Goal: Task Accomplishment & Management: Use online tool/utility

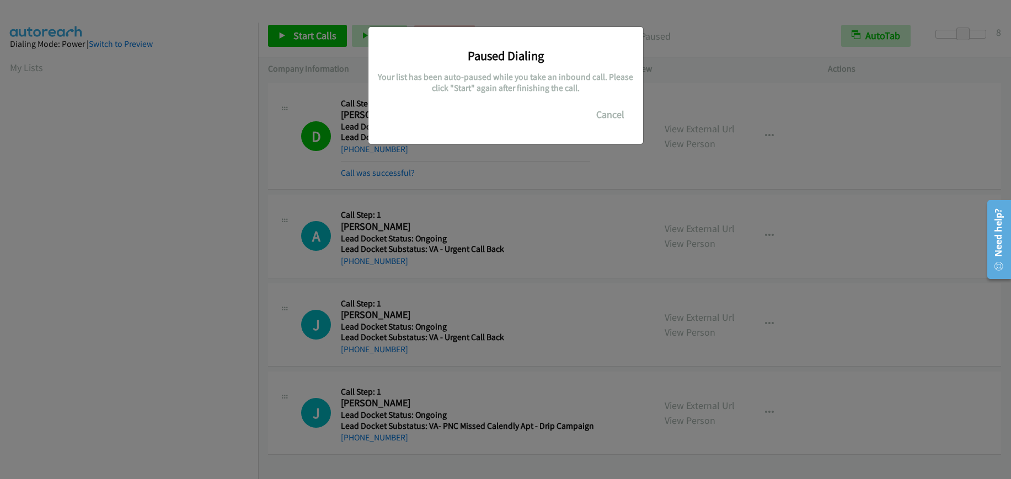
scroll to position [116, 0]
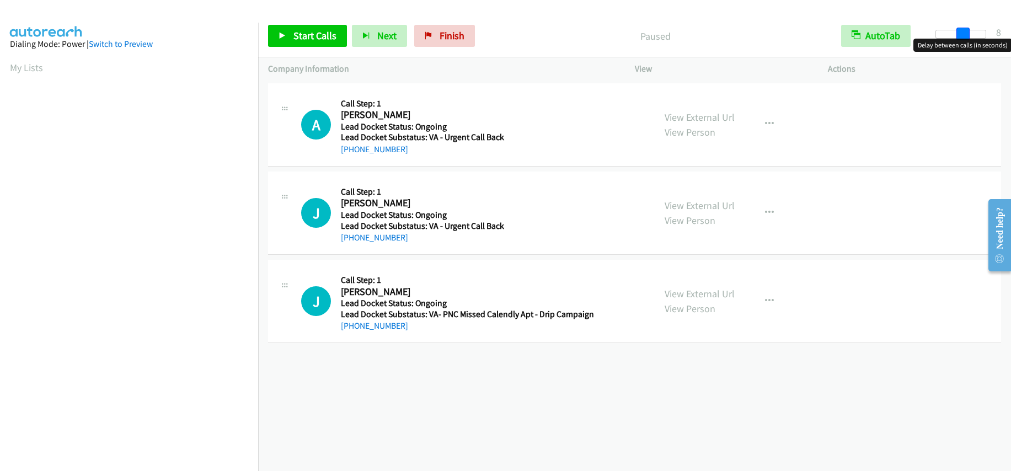
drag, startPoint x: 933, startPoint y: 35, endPoint x: 960, endPoint y: 38, distance: 27.8
click at [960, 38] on span at bounding box center [962, 34] width 13 height 13
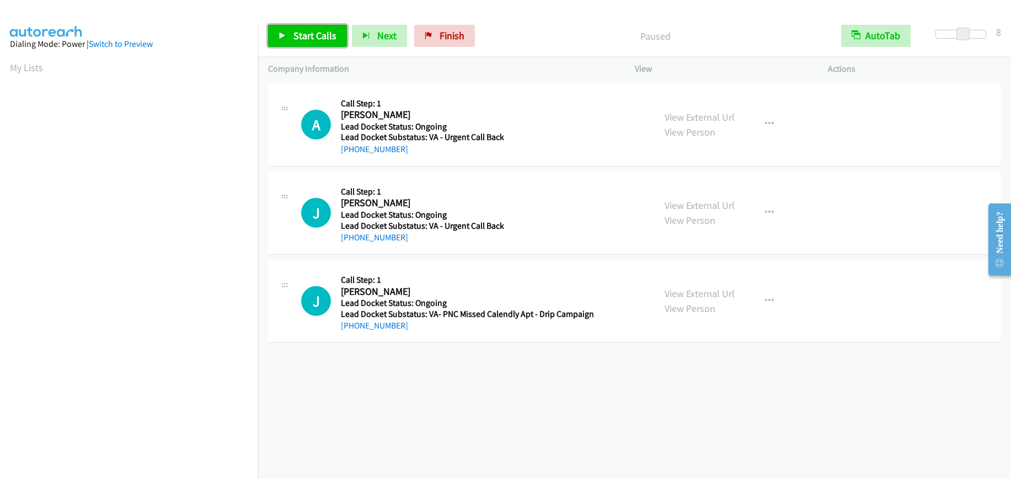
click at [299, 25] on link "Start Calls" at bounding box center [307, 36] width 79 height 22
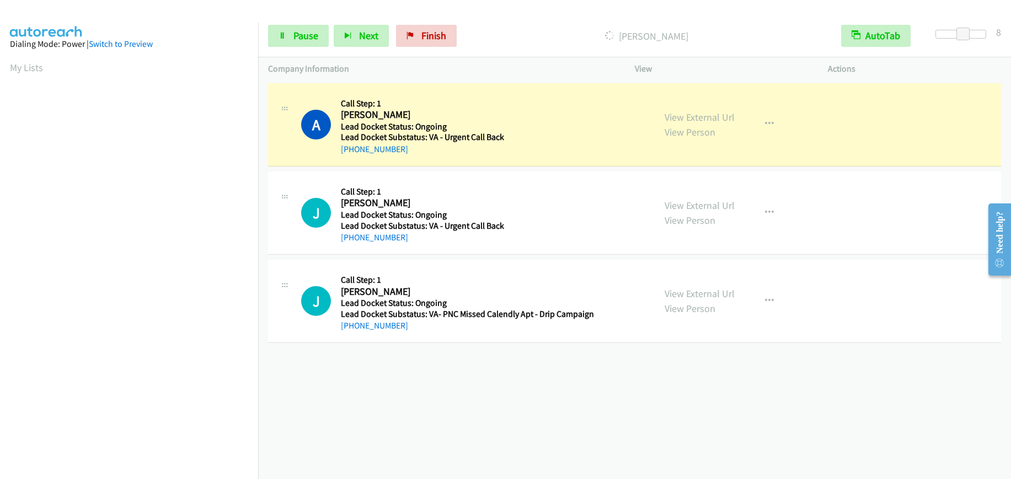
scroll to position [139, 0]
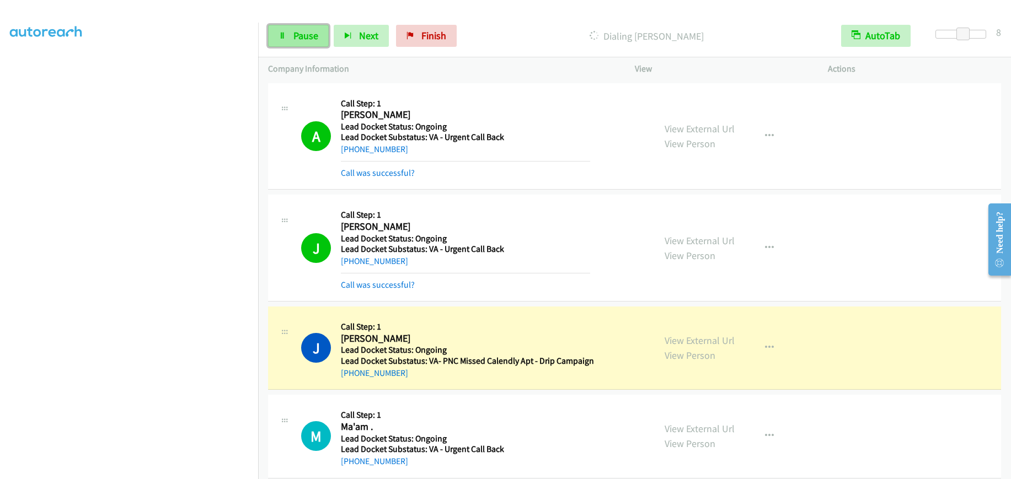
click at [301, 30] on span "Pause" at bounding box center [305, 35] width 25 height 13
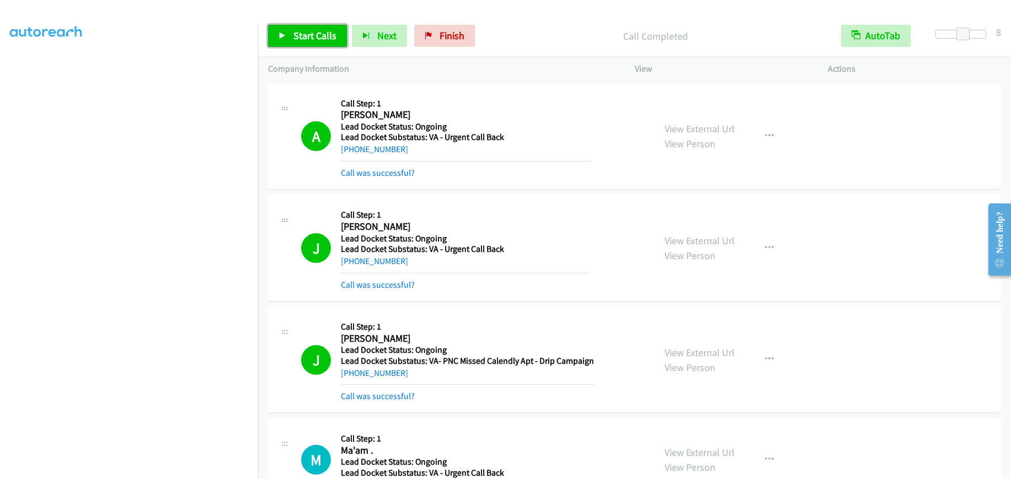
click at [316, 39] on span "Start Calls" at bounding box center [314, 35] width 43 height 13
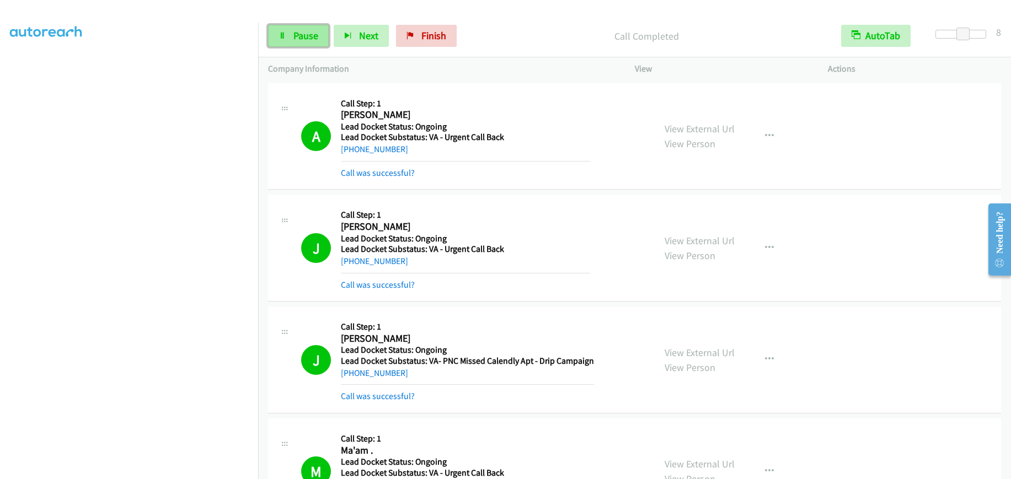
click at [294, 36] on span "Pause" at bounding box center [305, 35] width 25 height 13
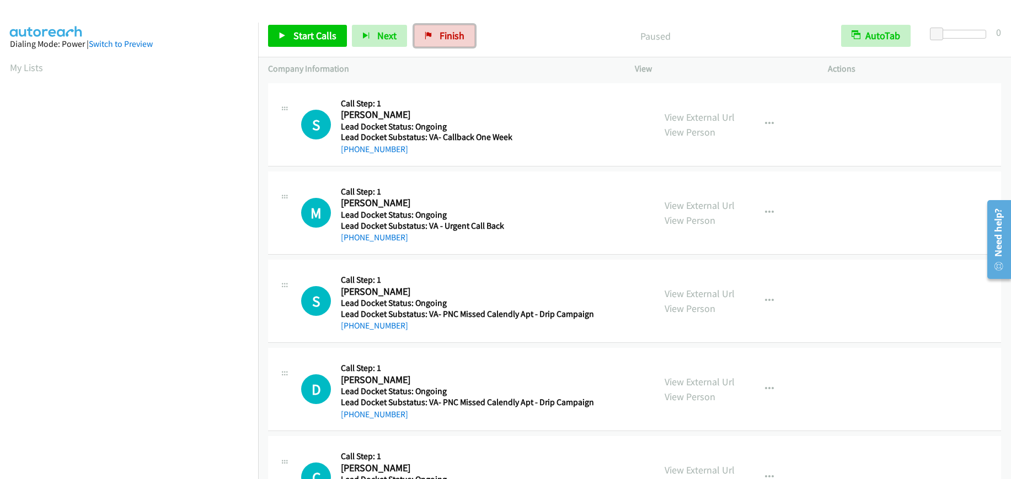
drag, startPoint x: 464, startPoint y: 30, endPoint x: 540, endPoint y: 40, distance: 76.3
click at [464, 30] on link "Finish" at bounding box center [444, 36] width 61 height 22
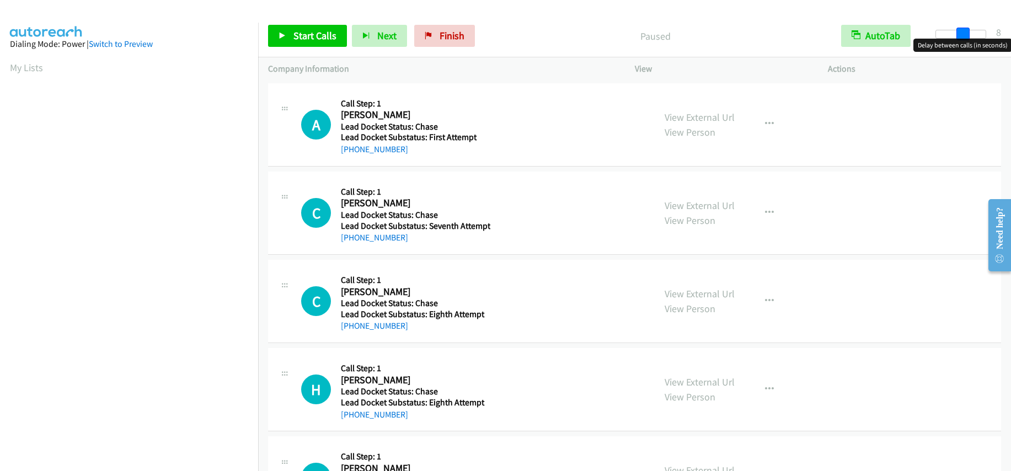
drag, startPoint x: 931, startPoint y: 30, endPoint x: 958, endPoint y: 37, distance: 28.1
click at [958, 37] on span at bounding box center [962, 34] width 13 height 13
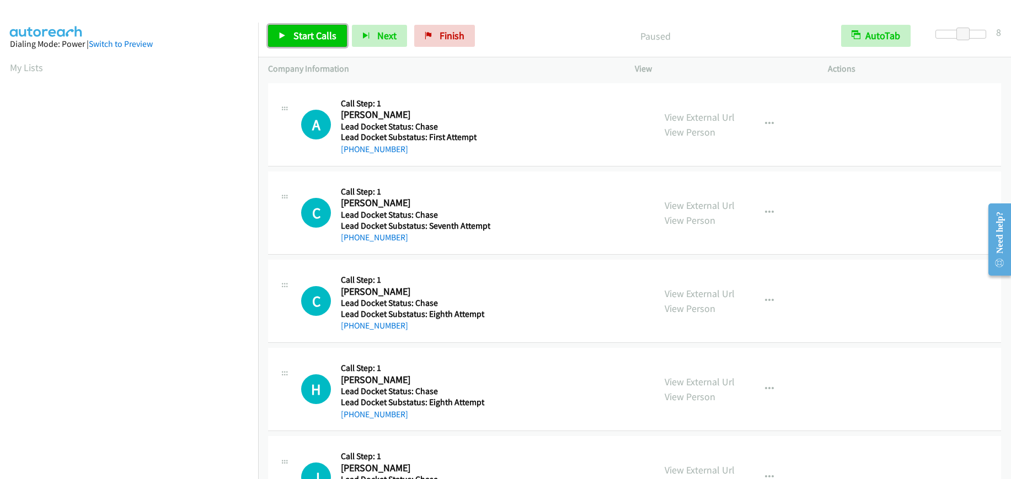
click at [332, 41] on span "Start Calls" at bounding box center [314, 35] width 43 height 13
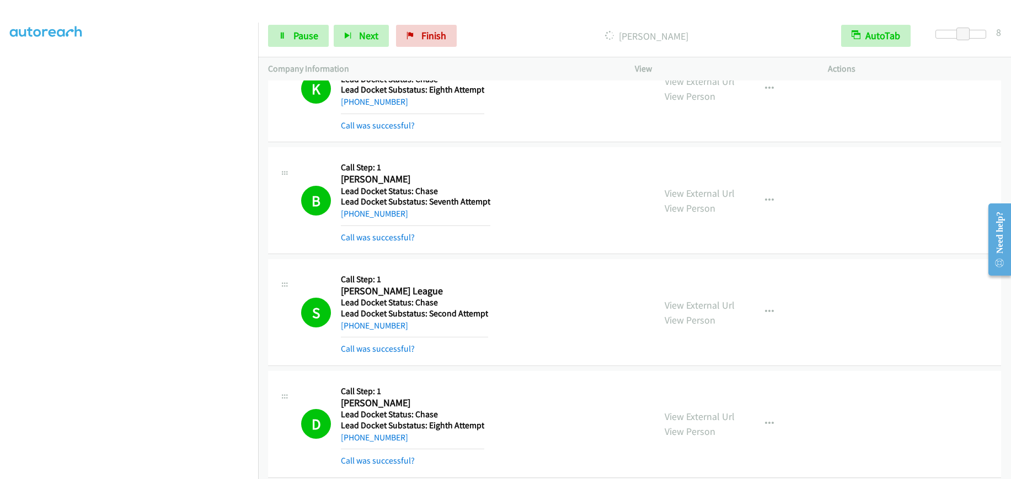
scroll to position [882, 0]
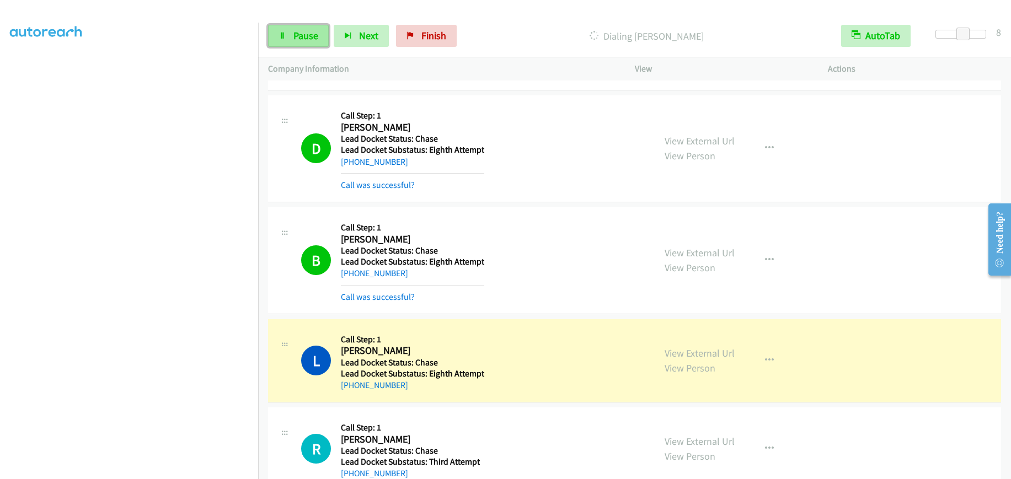
click at [305, 37] on span "Pause" at bounding box center [305, 35] width 25 height 13
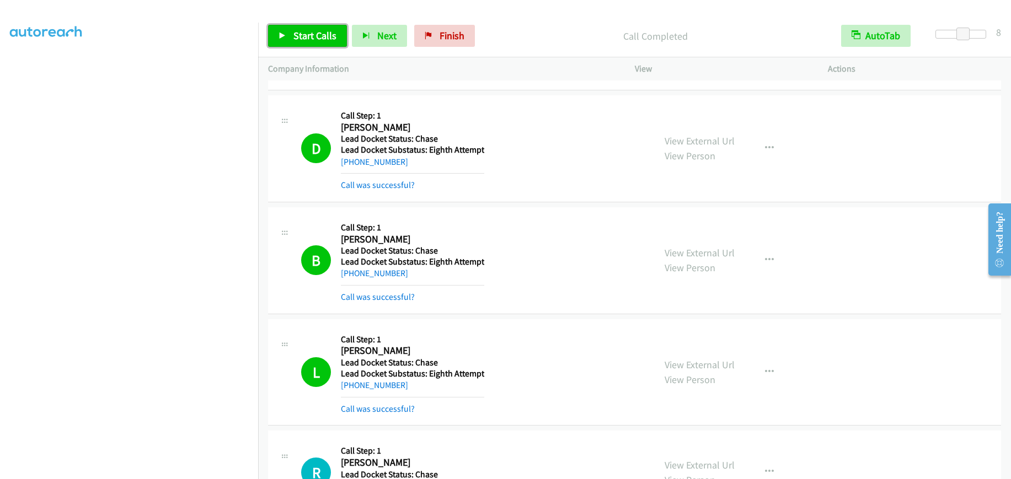
click at [314, 39] on span "Start Calls" at bounding box center [314, 35] width 43 height 13
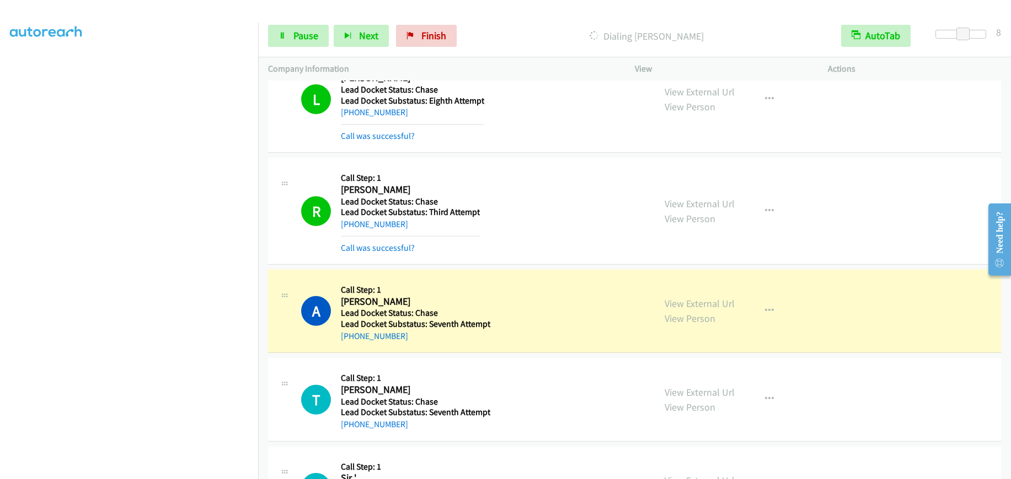
scroll to position [1323, 0]
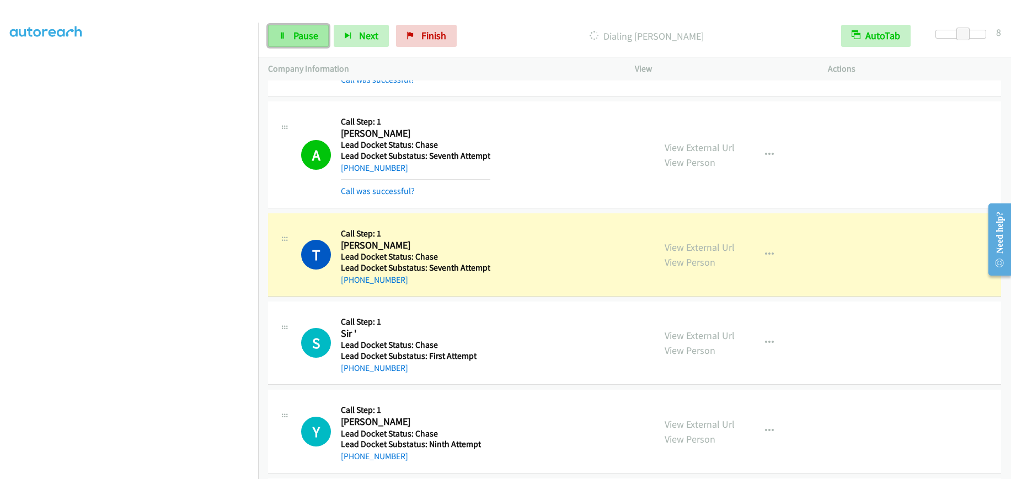
click at [315, 31] on span "Pause" at bounding box center [305, 35] width 25 height 13
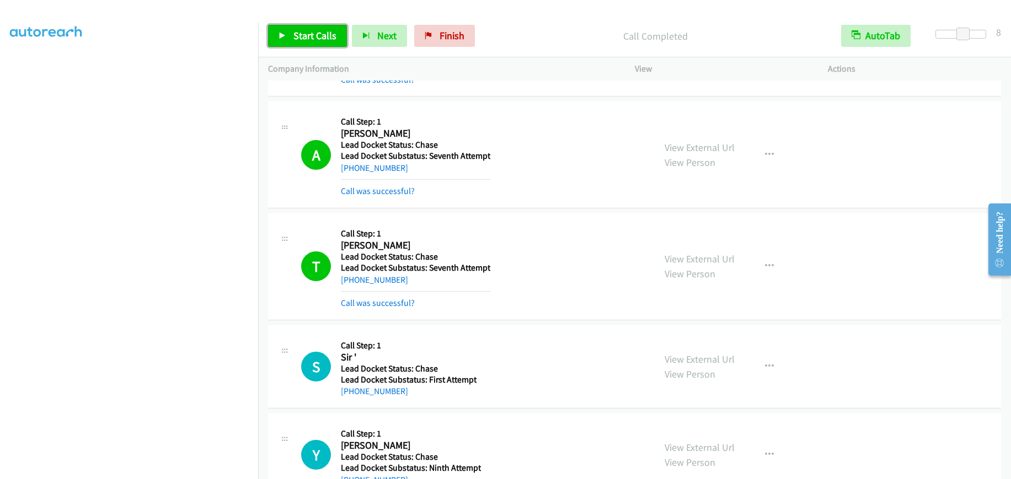
click at [321, 39] on span "Start Calls" at bounding box center [314, 35] width 43 height 13
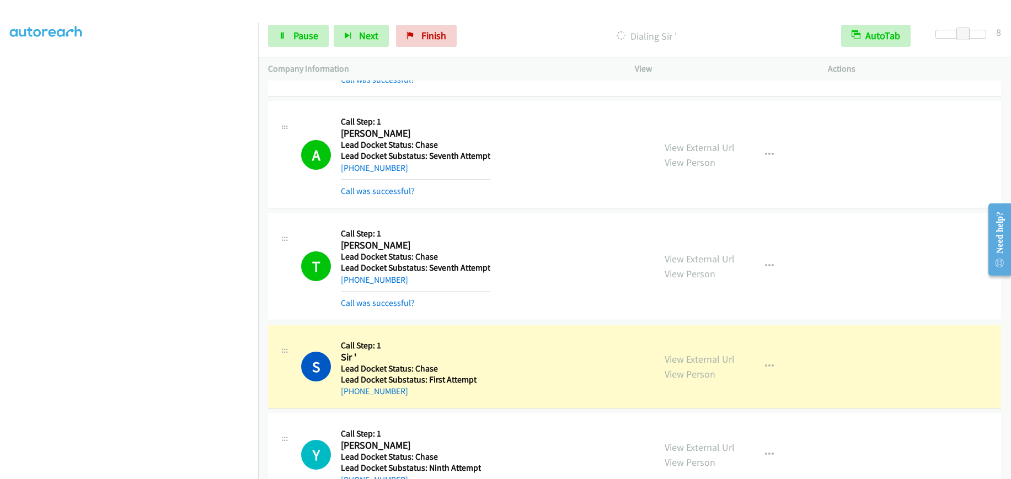
scroll to position [1446, 0]
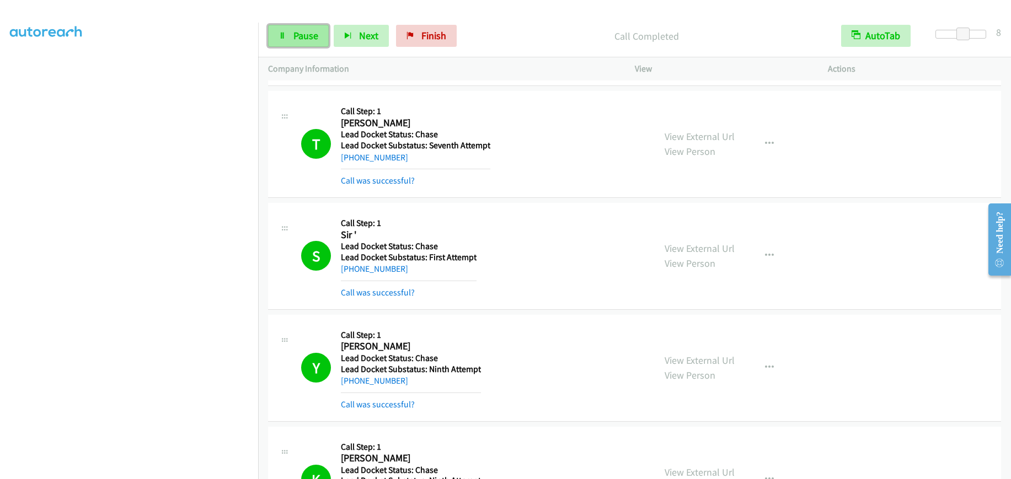
click at [296, 42] on link "Pause" at bounding box center [298, 36] width 61 height 22
click at [304, 36] on span "Start Calls" at bounding box center [314, 35] width 43 height 13
click at [319, 33] on link "Pause" at bounding box center [298, 36] width 61 height 22
click at [309, 29] on link "Start Calls" at bounding box center [307, 36] width 79 height 22
click at [285, 29] on link "Pause" at bounding box center [298, 36] width 61 height 22
